Goal: Information Seeking & Learning: Understand process/instructions

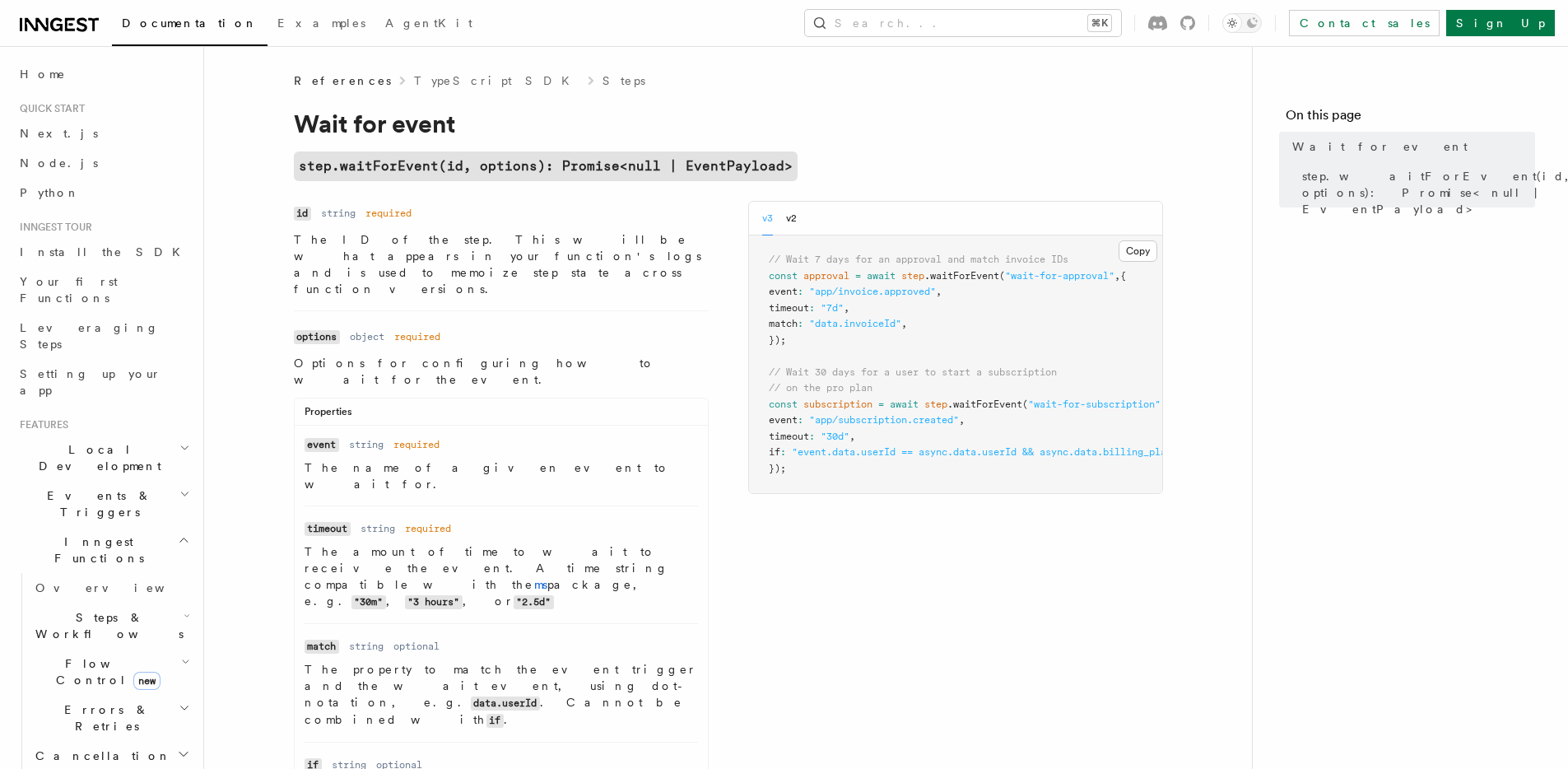
click at [922, 157] on h2 "step.waitForEvent(id, options): Promise<null | EventPayload>" at bounding box center [622, 167] width 659 height 30
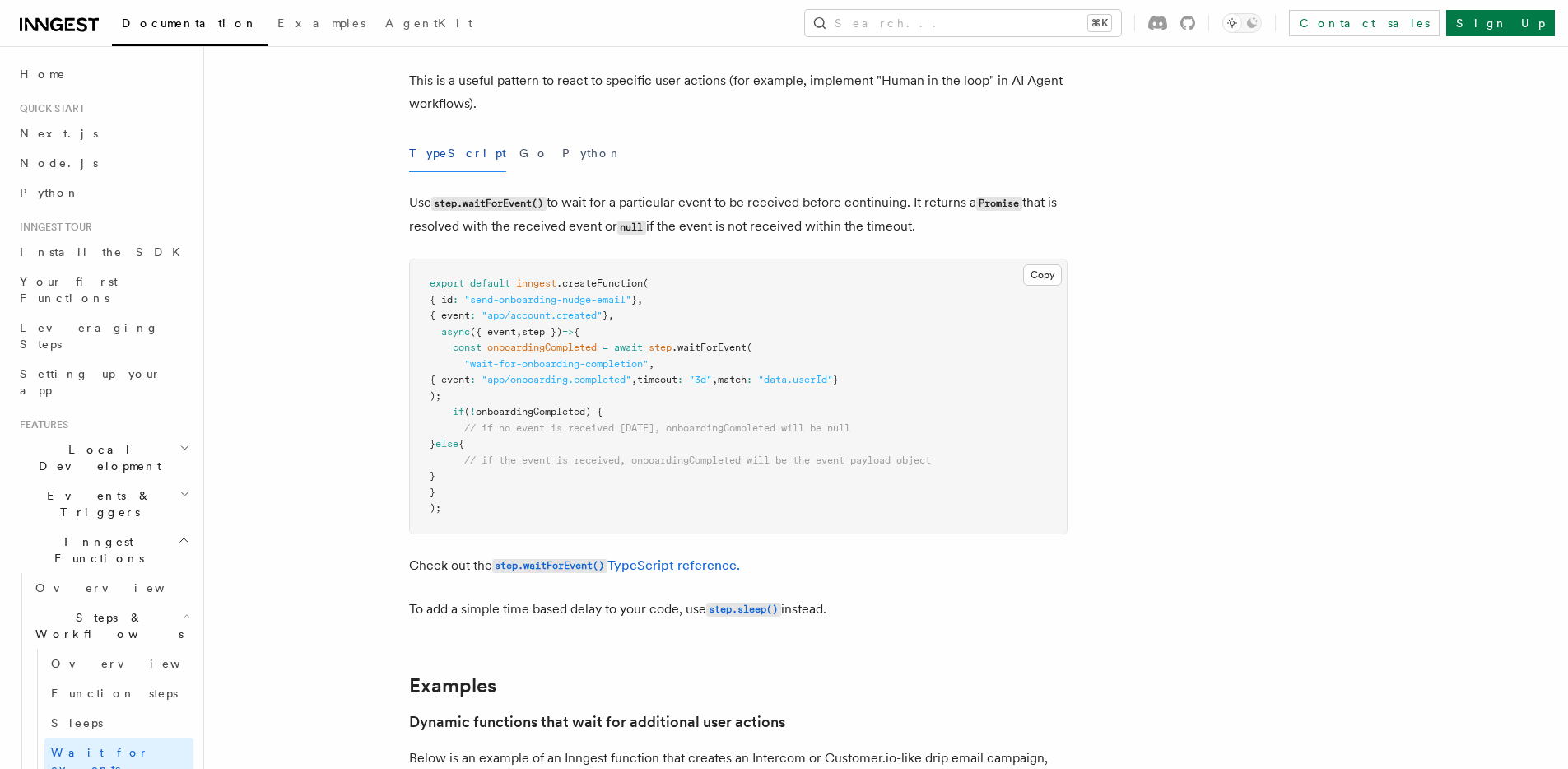
scroll to position [126, 0]
